Goal: Transaction & Acquisition: Purchase product/service

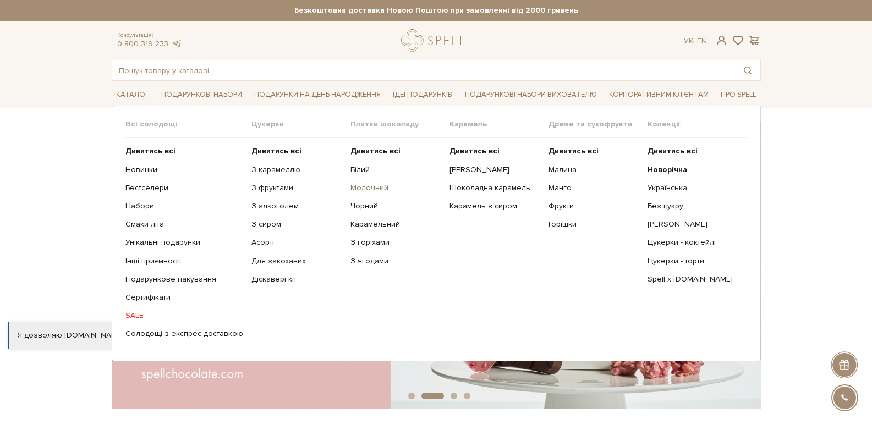
click at [359, 185] on link "Молочний" at bounding box center [396, 188] width 91 height 10
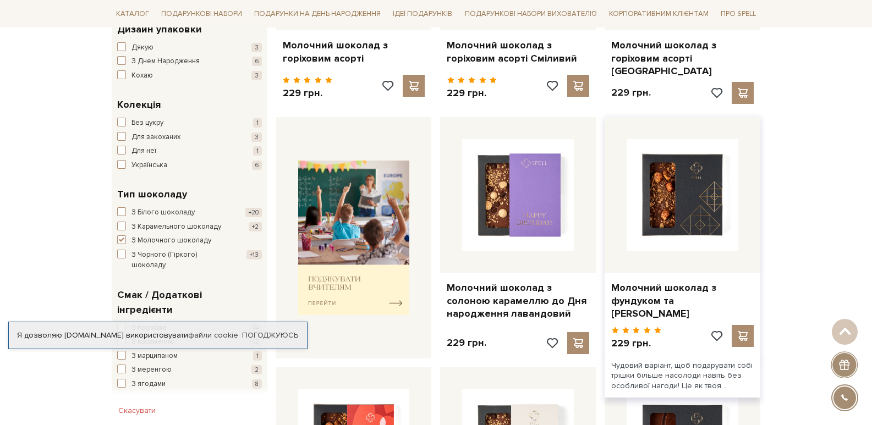
scroll to position [330, 0]
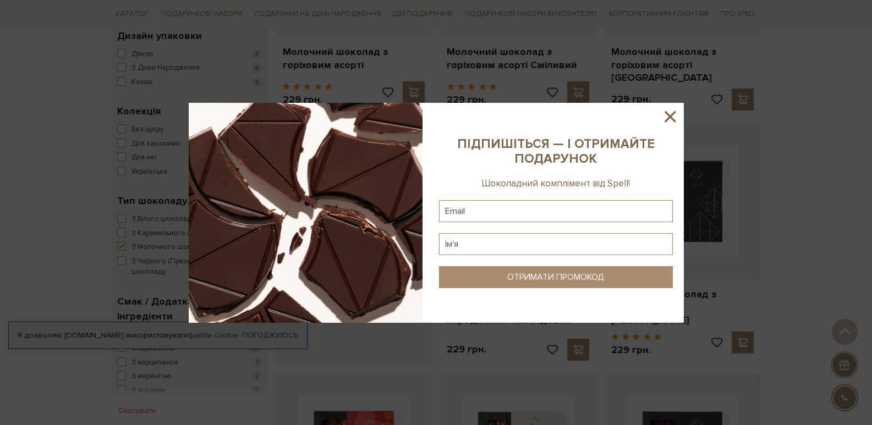
click at [669, 111] on icon at bounding box center [670, 116] width 19 height 19
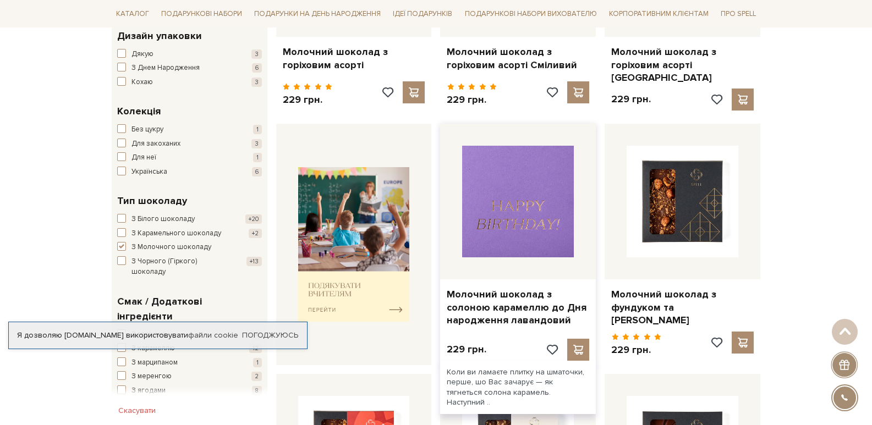
click at [546, 188] on img at bounding box center [518, 202] width 112 height 112
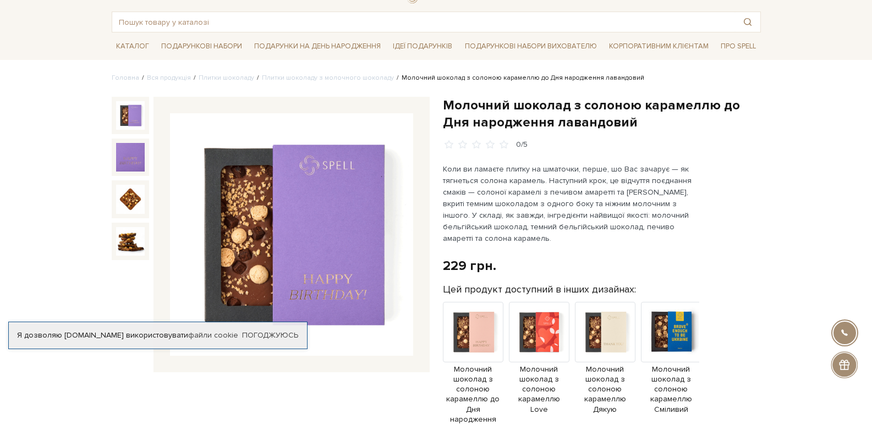
scroll to position [55, 0]
